Goal: Task Accomplishment & Management: Manage account settings

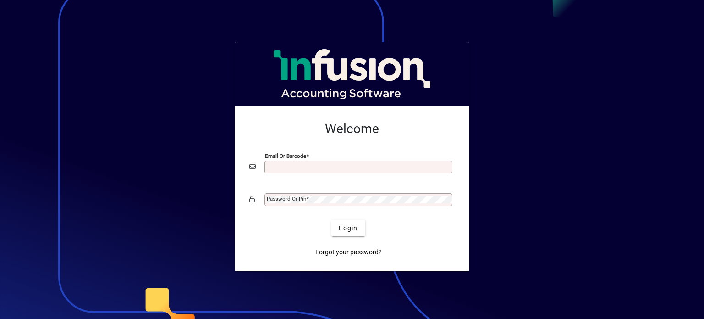
type input "**********"
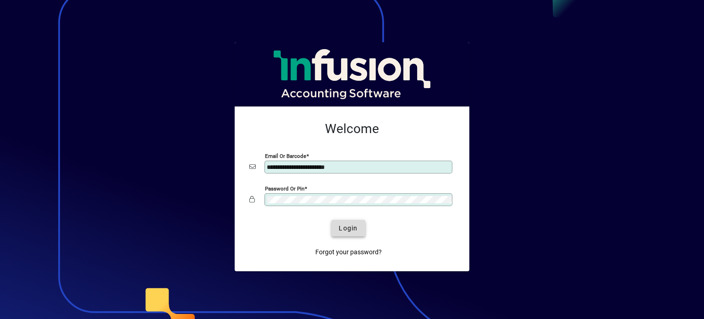
click at [350, 227] on span "Login" at bounding box center [348, 228] width 19 height 10
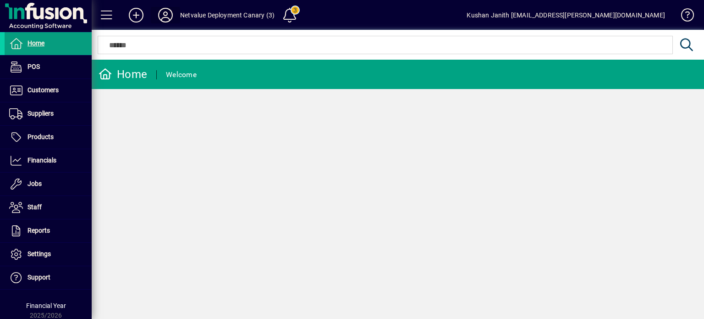
click at [162, 14] on icon at bounding box center [165, 15] width 18 height 15
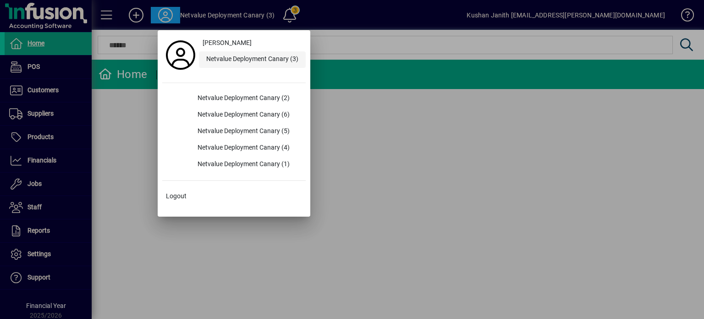
click at [256, 61] on div "Netvalue Deployment Canary (3)" at bounding box center [252, 59] width 107 height 17
click at [401, 121] on div at bounding box center [352, 159] width 704 height 319
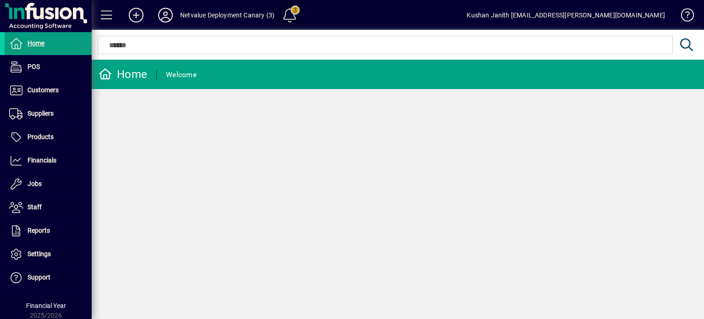
click at [288, 15] on span at bounding box center [290, 15] width 22 height 22
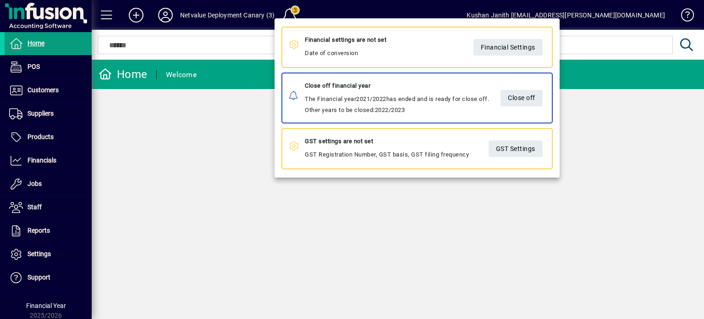
click at [194, 139] on div at bounding box center [352, 159] width 704 height 319
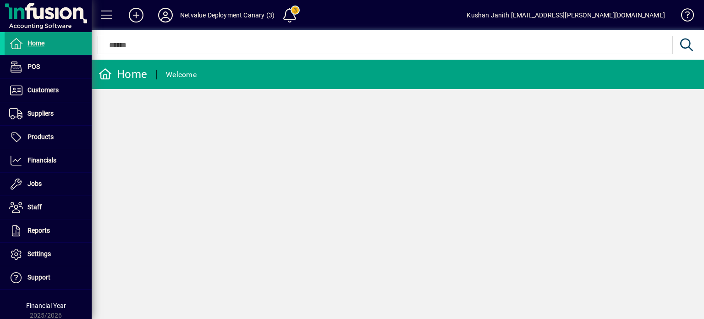
click at [197, 16] on div "Netvalue Deployment Canary (3)" at bounding box center [227, 15] width 94 height 15
click at [165, 14] on icon at bounding box center [165, 15] width 18 height 15
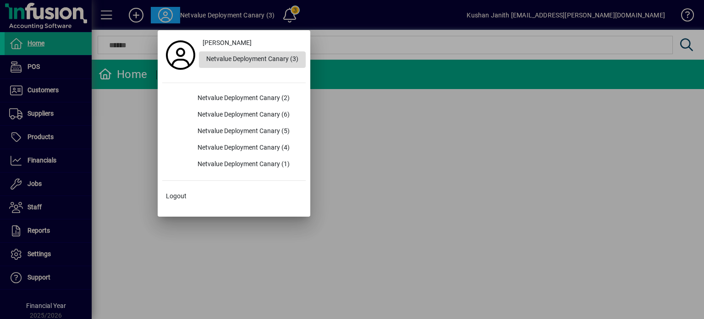
click at [268, 60] on div "Netvalue Deployment Canary (3)" at bounding box center [252, 59] width 107 height 17
click at [379, 143] on div at bounding box center [352, 159] width 704 height 319
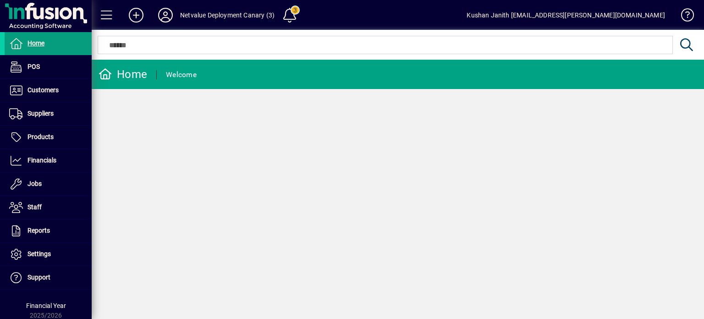
click at [166, 14] on icon at bounding box center [165, 15] width 18 height 15
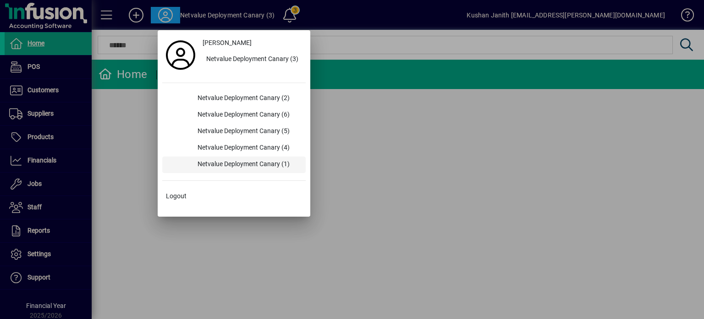
click at [223, 166] on div "Netvalue Deployment Canary (1)" at bounding box center [248, 164] width 116 height 17
